Goal: Task Accomplishment & Management: Manage account settings

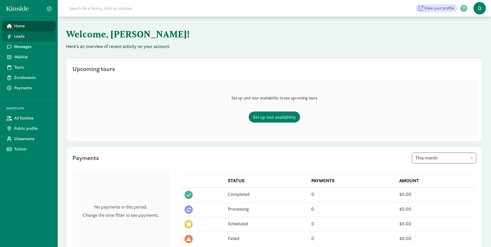
click at [21, 35] on span "Leads" at bounding box center [32, 36] width 37 height 6
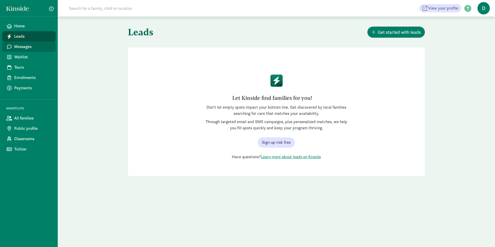
click at [24, 46] on span "Messages" at bounding box center [32, 47] width 37 height 6
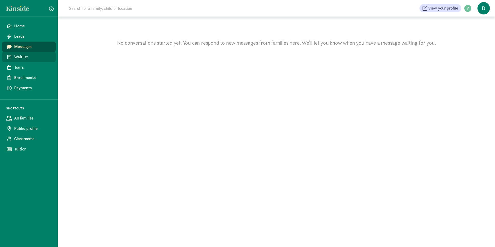
click at [25, 56] on span "Waitlist" at bounding box center [32, 57] width 37 height 6
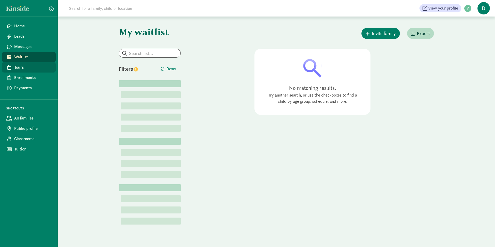
click at [23, 66] on span "Tours" at bounding box center [32, 67] width 37 height 6
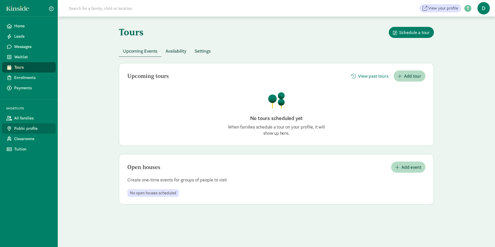
click at [30, 128] on span "Public profile" at bounding box center [32, 128] width 37 height 6
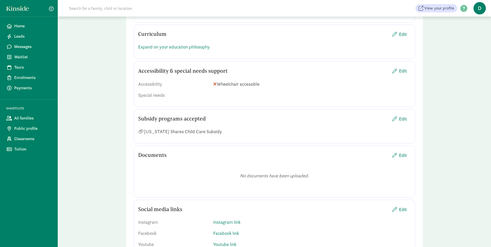
scroll to position [773, 0]
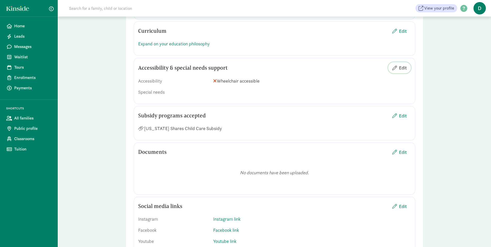
click at [399, 67] on span "Edit" at bounding box center [403, 67] width 8 height 7
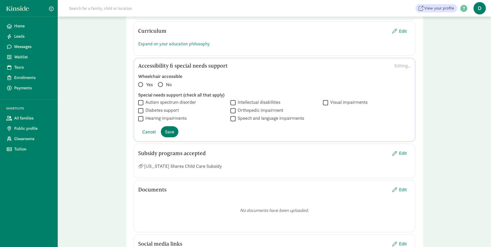
click at [139, 85] on span at bounding box center [140, 84] width 5 height 5
click at [139, 84] on input "Yes" at bounding box center [139, 81] width 3 height 3
radio input "true"
click at [169, 133] on span "Save" at bounding box center [169, 131] width 9 height 7
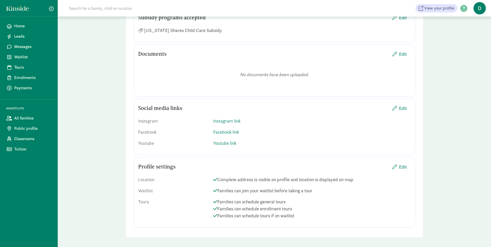
scroll to position [875, 0]
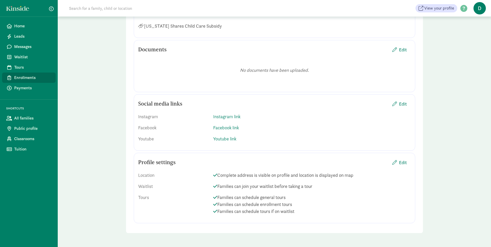
click at [20, 78] on span "Enrollments" at bounding box center [32, 77] width 37 height 6
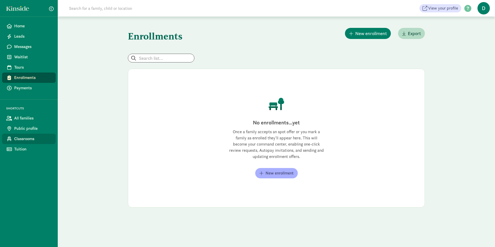
click at [21, 138] on span "Classrooms" at bounding box center [32, 139] width 37 height 6
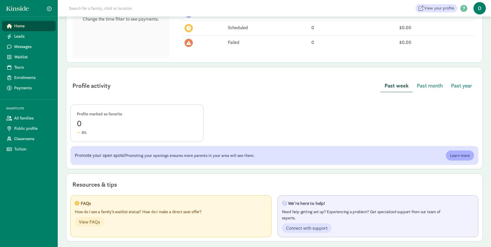
scroll to position [200, 0]
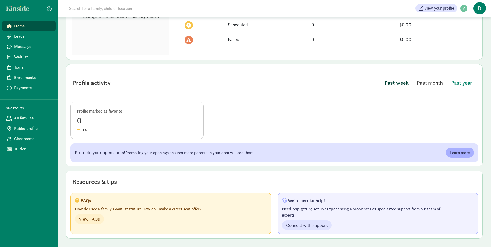
click at [436, 82] on span "Past month" at bounding box center [430, 83] width 26 height 8
click at [465, 84] on span "Past year" at bounding box center [461, 83] width 21 height 8
click at [399, 80] on span "Past week" at bounding box center [396, 83] width 23 height 8
click at [460, 149] on span "Learn more" at bounding box center [460, 152] width 20 height 6
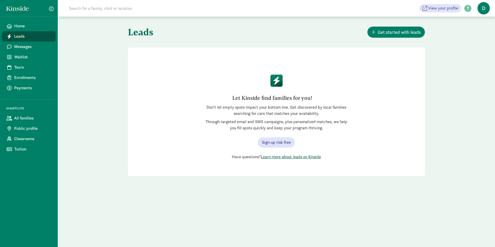
click at [284, 157] on link "Learn more about leads on Kinside" at bounding box center [291, 156] width 60 height 5
click at [21, 26] on span "Home" at bounding box center [32, 26] width 37 height 6
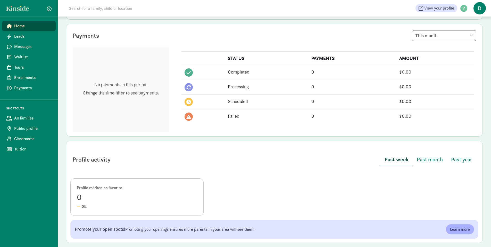
scroll to position [123, 0]
click at [478, 10] on span "D" at bounding box center [479, 8] width 12 height 12
click at [474, 27] on link "Logout" at bounding box center [475, 26] width 21 height 6
click at [474, 27] on section "Payments This week This month This year No payments in this period. Change the …" at bounding box center [274, 80] width 417 height 113
